Goal: Contribute content: Contribute content

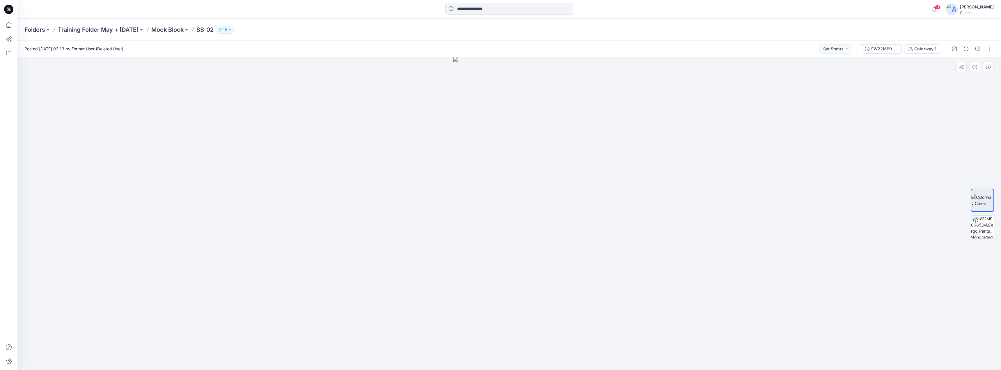
click at [400, 209] on div at bounding box center [509, 213] width 984 height 313
click at [929, 9] on icon "button" at bounding box center [934, 9] width 11 height 12
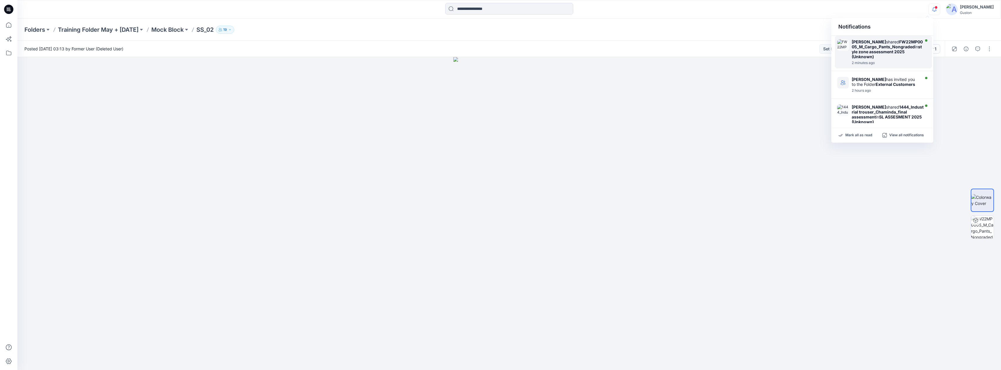
click at [884, 56] on strong "style zone assessment 2025 (Unknown)" at bounding box center [887, 51] width 70 height 15
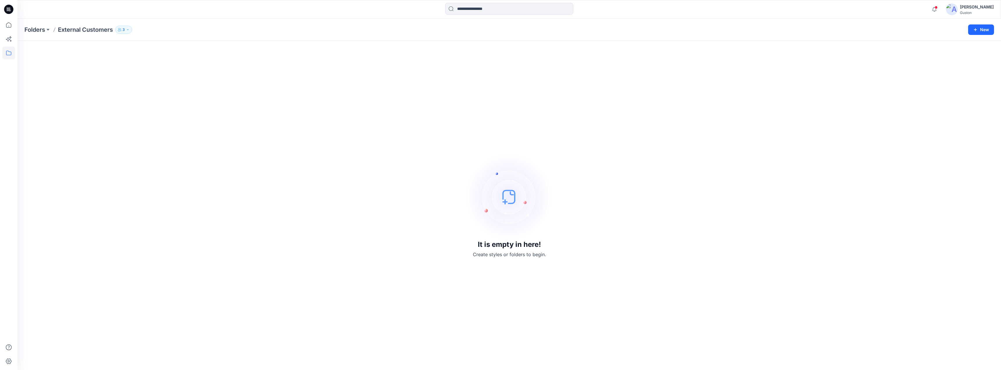
click at [965, 5] on div "[PERSON_NAME]" at bounding box center [977, 6] width 34 height 7
click at [594, 129] on div "It is empty in here! Create styles or folders to begin." at bounding box center [509, 205] width 970 height 315
click at [89, 31] on p "External Customers" at bounding box center [85, 30] width 55 height 8
click at [131, 31] on button "3" at bounding box center [123, 30] width 17 height 8
drag, startPoint x: 196, startPoint y: 22, endPoint x: 160, endPoint y: 25, distance: 35.9
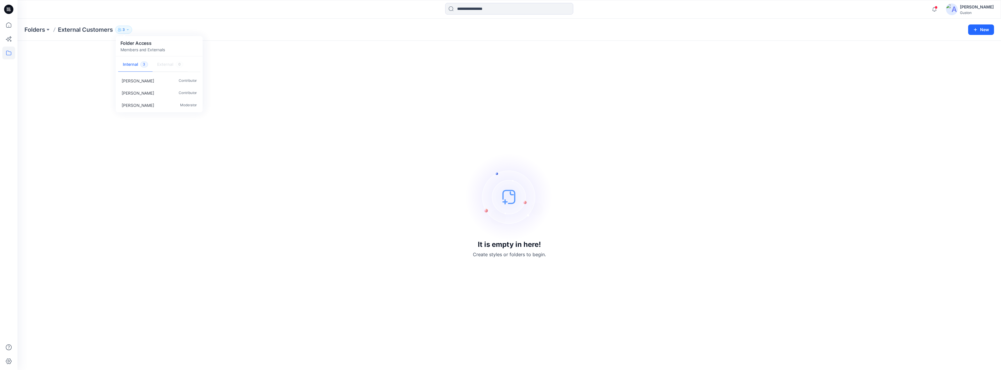
click at [196, 22] on div "Folders External Customers 3 Folder Access Members and Externals Internal 3 Ext…" at bounding box center [509, 30] width 984 height 22
click at [129, 31] on button "3" at bounding box center [123, 30] width 17 height 8
click at [380, 70] on div "It is empty in here! Create styles or folders to begin." at bounding box center [509, 205] width 970 height 315
click at [984, 33] on button "New" at bounding box center [981, 29] width 26 height 10
drag, startPoint x: 802, startPoint y: 47, endPoint x: 916, endPoint y: 18, distance: 118.3
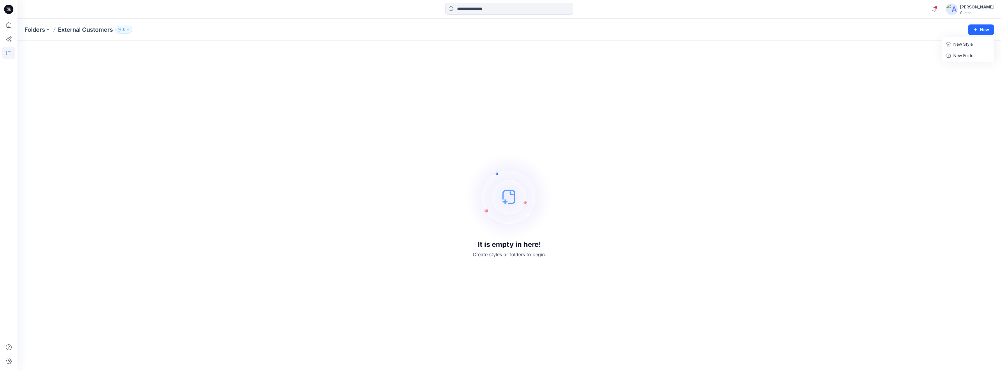
click at [802, 46] on div "It is empty in here! Create styles or folders to begin." at bounding box center [509, 205] width 984 height 329
click at [969, 7] on div "[PERSON_NAME]" at bounding box center [977, 6] width 34 height 7
click at [925, 77] on p "Organization Settings" at bounding box center [937, 78] width 41 height 11
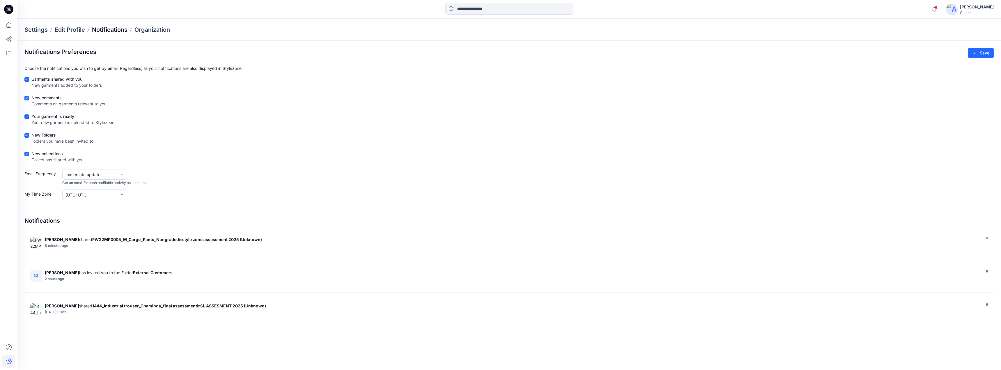
click at [116, 29] on p "Notifications" at bounding box center [110, 30] width 36 height 8
click at [150, 29] on p "Organization" at bounding box center [152, 30] width 36 height 8
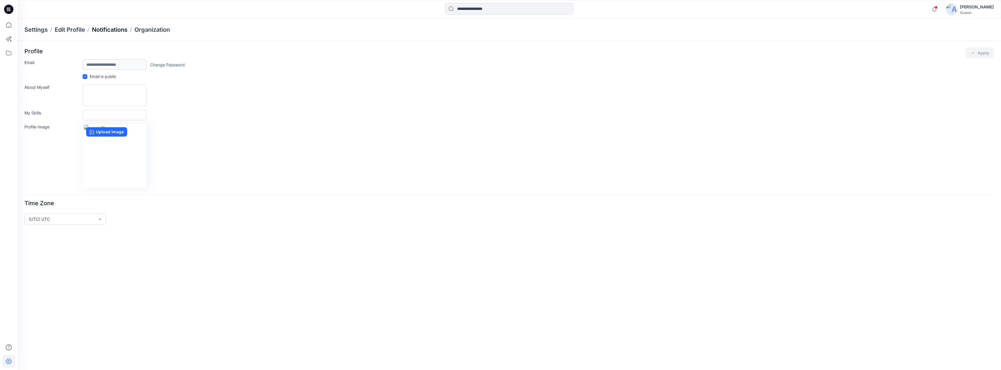
click at [114, 31] on p "Notifications" at bounding box center [110, 30] width 36 height 8
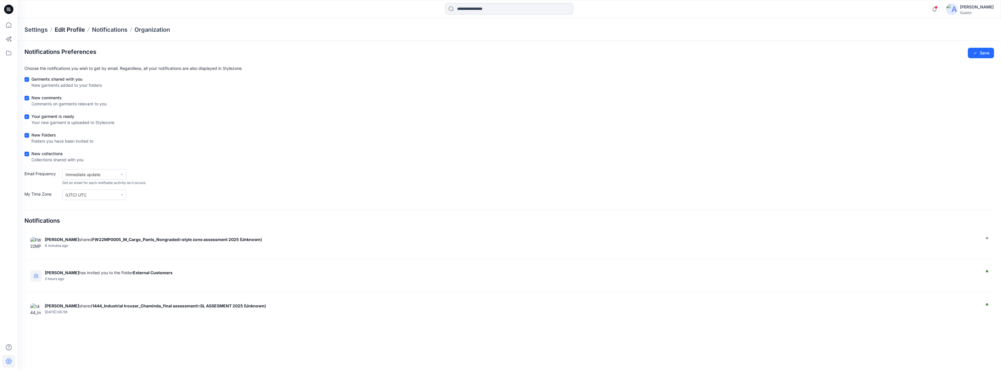
click at [66, 29] on p "Edit Profile" at bounding box center [70, 30] width 30 height 8
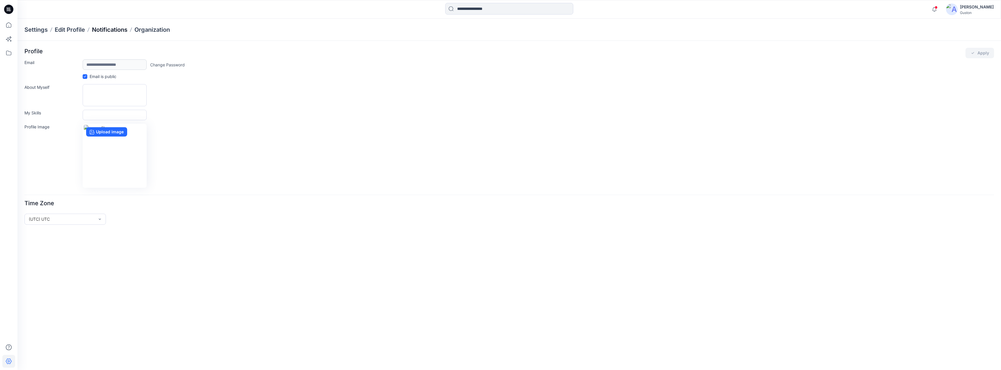
click at [125, 32] on p "Notifications" at bounding box center [110, 30] width 36 height 8
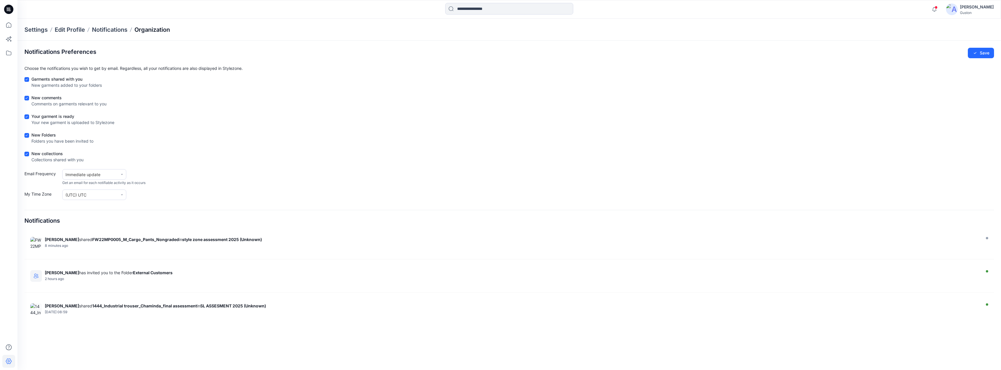
click at [157, 28] on p "Organization" at bounding box center [152, 30] width 36 height 8
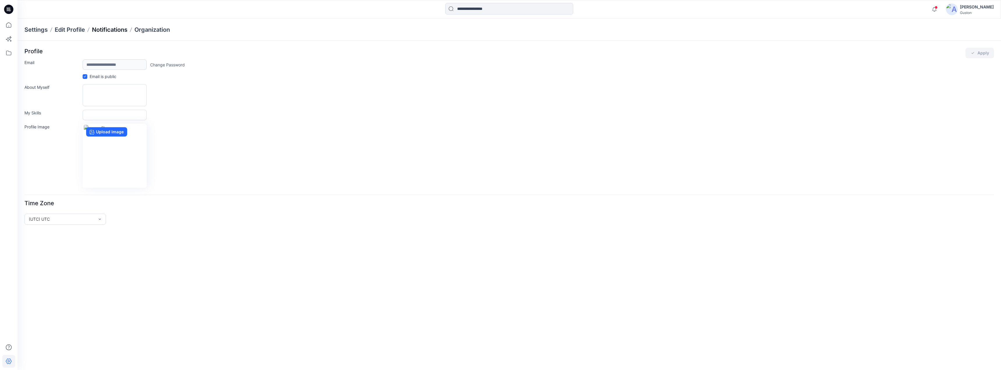
click at [117, 28] on p "Notifications" at bounding box center [110, 30] width 36 height 8
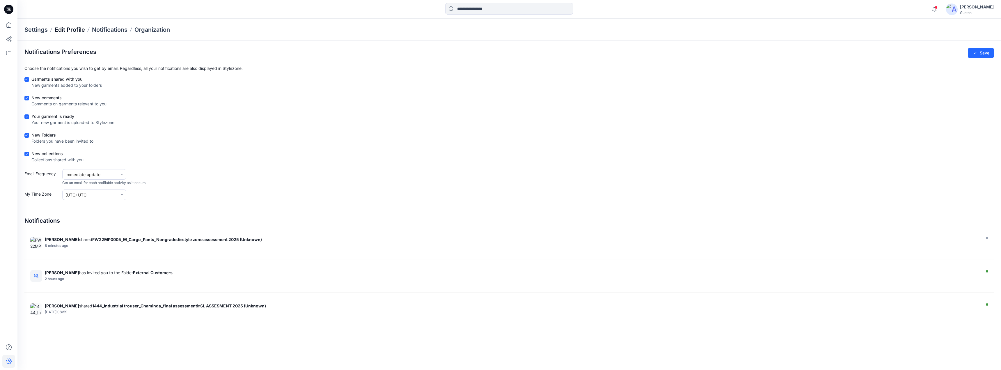
click at [61, 29] on p "Edit Profile" at bounding box center [70, 30] width 30 height 8
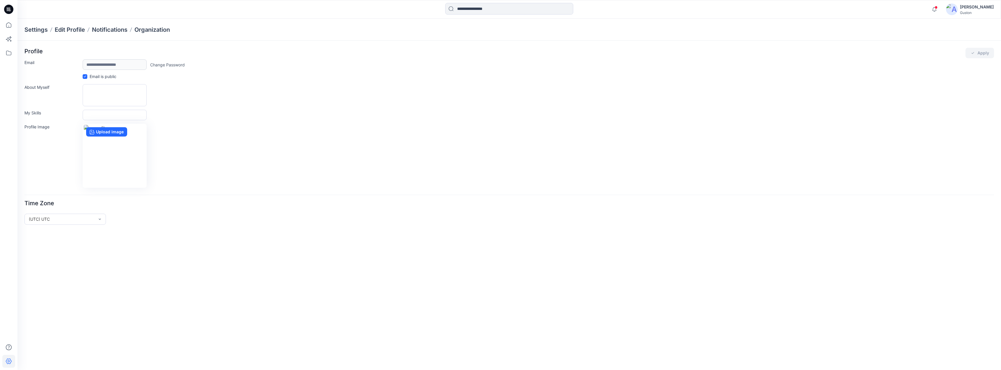
click at [30, 27] on p "Settings" at bounding box center [35, 30] width 23 height 8
click at [977, 8] on div "[PERSON_NAME]" at bounding box center [977, 6] width 34 height 7
click at [923, 55] on p "Profile" at bounding box center [923, 54] width 12 height 11
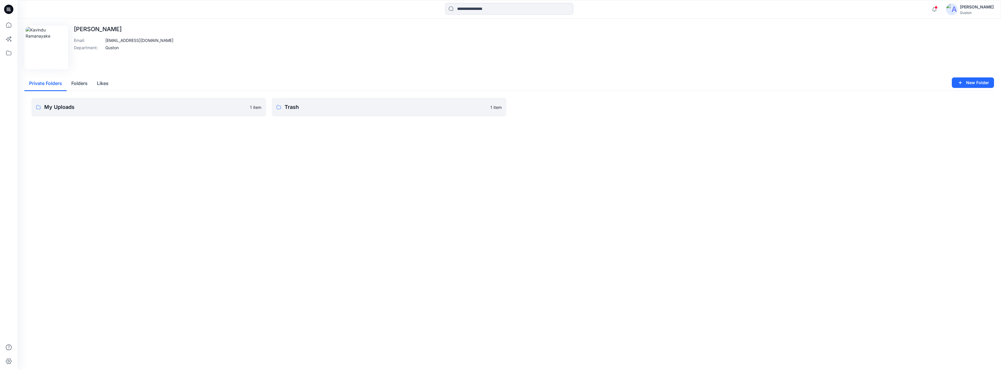
click at [87, 85] on button "Folders" at bounding box center [80, 83] width 26 height 15
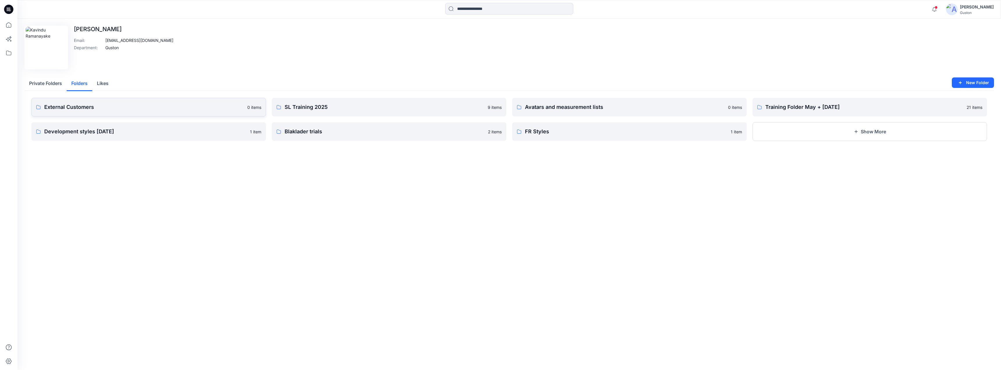
click at [141, 107] on p "External Customers" at bounding box center [144, 107] width 200 height 8
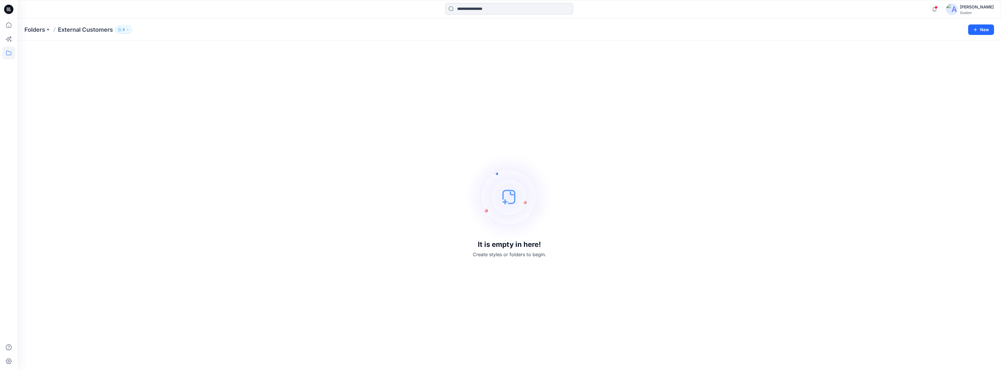
click at [123, 30] on p "3" at bounding box center [124, 29] width 2 height 6
click at [10, 38] on icon at bounding box center [10, 37] width 3 height 3
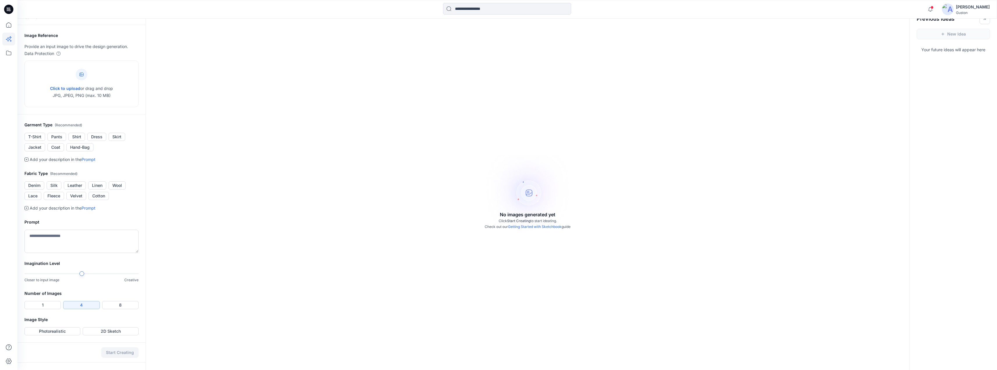
scroll to position [19, 0]
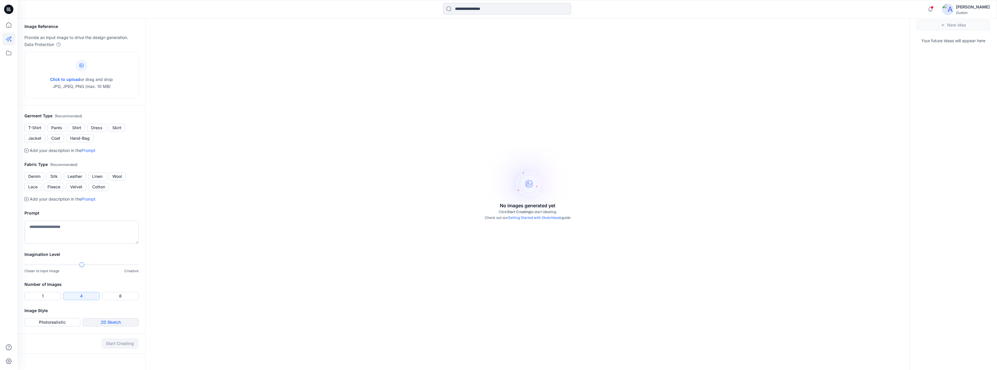
click at [102, 323] on button "2D Sketch" at bounding box center [111, 322] width 56 height 8
click at [523, 187] on div "No images generated yet Click Start Creating to start ideating. Check out our G…" at bounding box center [527, 185] width 763 height 370
click at [82, 65] on icon at bounding box center [81, 65] width 4 height 4
type input "**********"
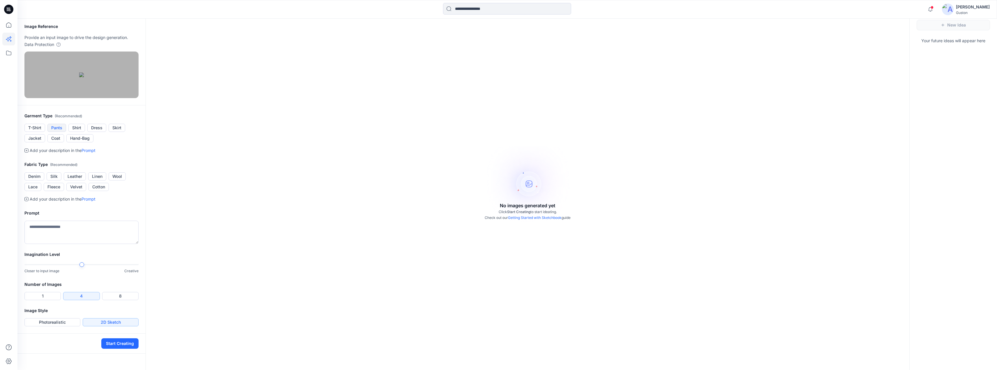
click at [58, 132] on button "Pants" at bounding box center [56, 128] width 19 height 8
click at [26, 201] on icon at bounding box center [26, 199] width 4 height 4
click at [27, 201] on icon at bounding box center [26, 199] width 4 height 4
click at [89, 201] on link "Prompt" at bounding box center [88, 198] width 14 height 5
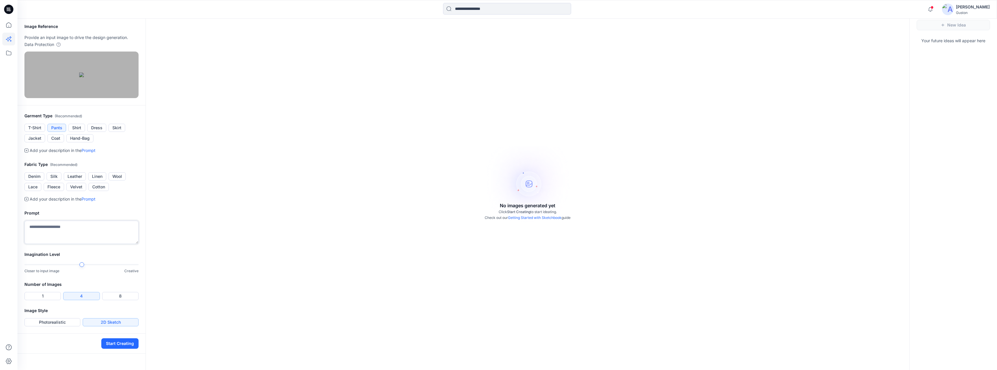
scroll to position [70, 0]
click at [36, 180] on button "Denim" at bounding box center [34, 176] width 20 height 8
click at [46, 300] on button "1" at bounding box center [42, 296] width 36 height 8
click at [112, 326] on button "2D Sketch" at bounding box center [111, 322] width 56 height 8
click at [114, 349] on button "Start Creating" at bounding box center [119, 343] width 37 height 10
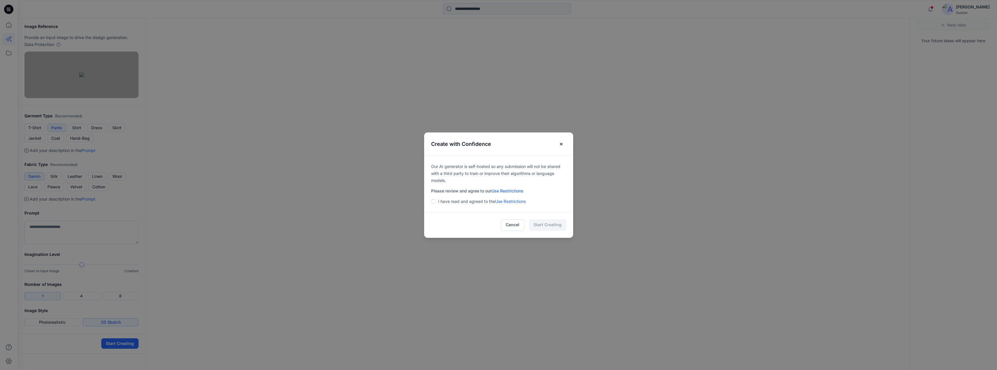
click at [436, 202] on span at bounding box center [433, 201] width 5 height 5
click at [555, 228] on button "Start Creating" at bounding box center [547, 225] width 37 height 12
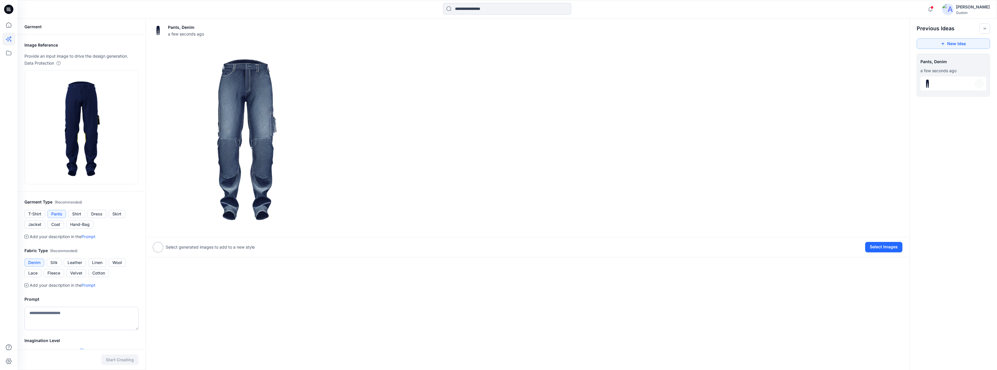
click at [26, 236] on icon at bounding box center [26, 237] width 4 height 4
click at [87, 237] on link "Prompt" at bounding box center [88, 236] width 14 height 5
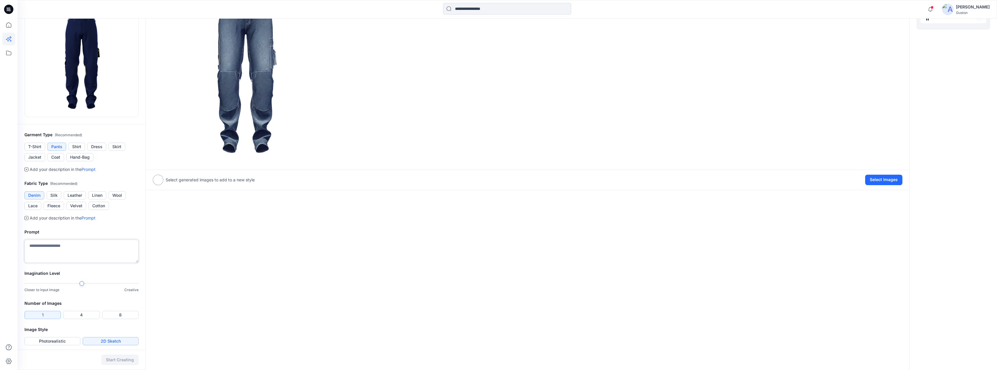
scroll to position [70, 0]
click at [75, 192] on button "Leather" at bounding box center [75, 193] width 22 height 8
click at [126, 357] on button "Start Creating" at bounding box center [119, 359] width 37 height 10
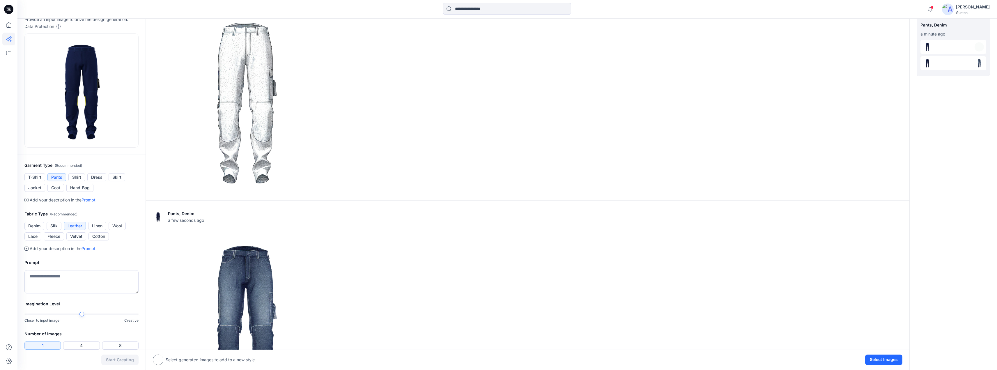
scroll to position [87, 0]
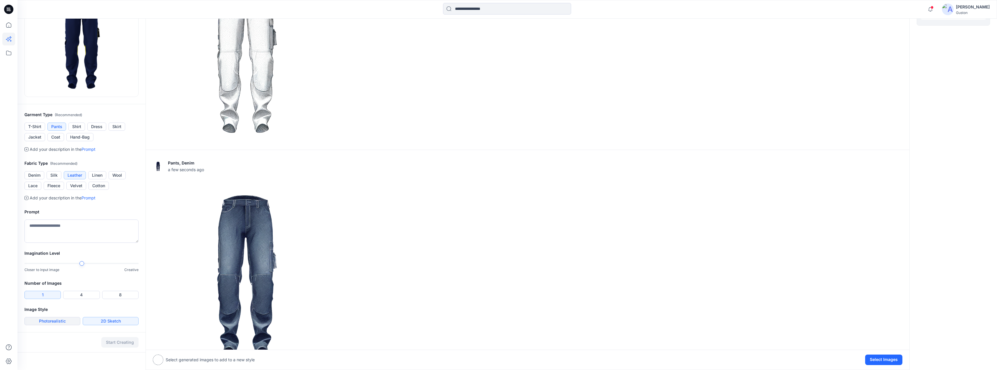
click at [63, 321] on button "Photorealistic" at bounding box center [52, 321] width 56 height 8
click at [123, 341] on button "Start Creating" at bounding box center [119, 342] width 37 height 10
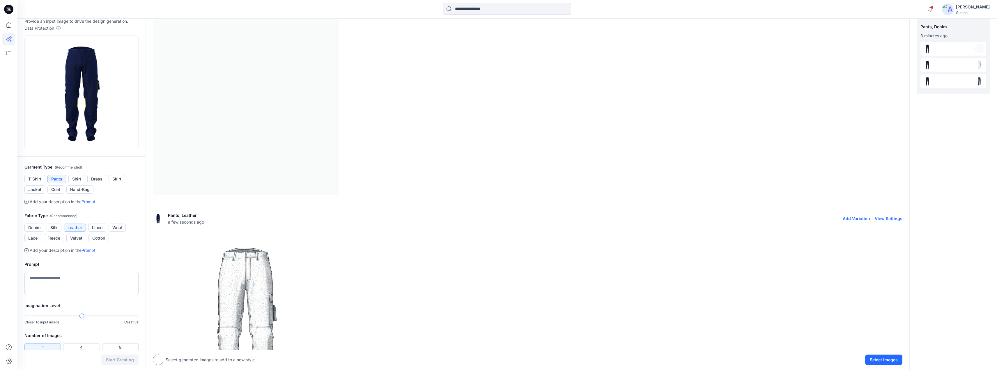
scroll to position [2, 0]
